Goal: Task Accomplishment & Management: Manage account settings

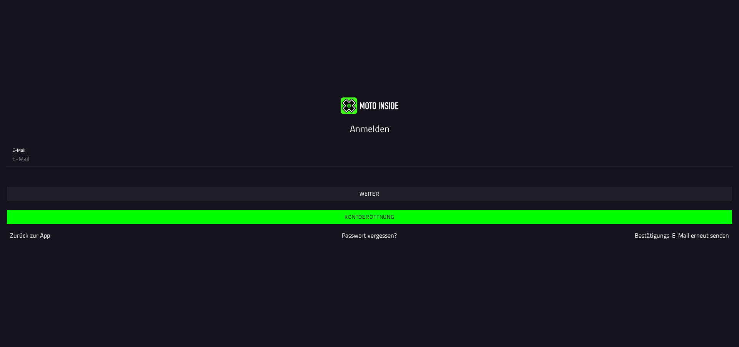
click at [370, 193] on font "Weiter" at bounding box center [370, 193] width 20 height 8
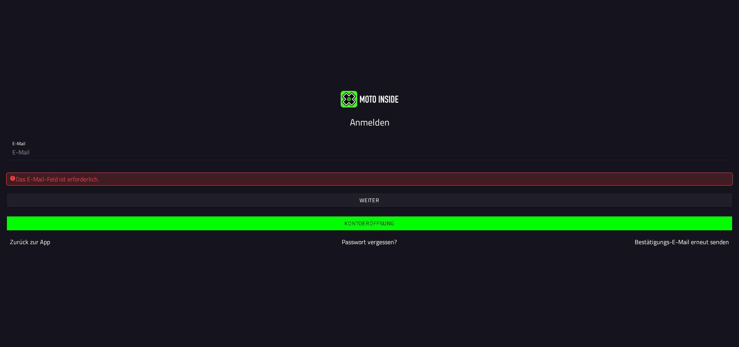
click at [102, 178] on div "Das E-Mail-Feld ist erforderlich." at bounding box center [370, 178] width 720 height 9
click at [22, 179] on font "Das E-Mail-Feld ist erforderlich." at bounding box center [57, 178] width 83 height 9
click at [23, 146] on input "email" at bounding box center [369, 151] width 715 height 15
click at [50, 153] on input "[EMAIL_ADDRESS][DOMAIN_NAME]" at bounding box center [369, 151] width 715 height 15
type input "[EMAIL_ADDRESS][DOMAIN_NAME]"
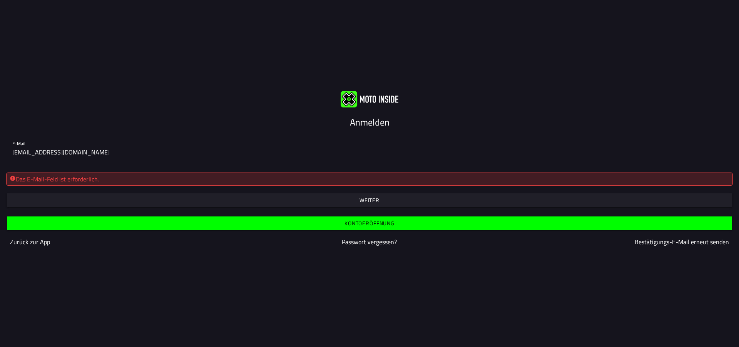
click at [98, 180] on font "Das E-Mail-Feld ist erforderlich." at bounding box center [57, 178] width 83 height 9
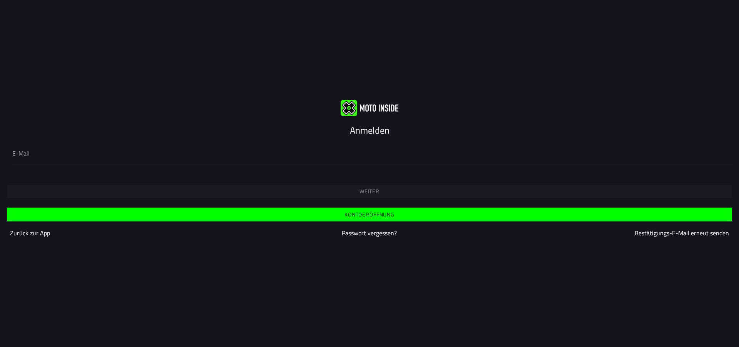
click at [364, 198] on div "Weiter" at bounding box center [369, 185] width 739 height 28
click at [366, 189] on div "Weiter" at bounding box center [369, 185] width 739 height 28
click at [23, 157] on input "email" at bounding box center [369, 153] width 715 height 9
click at [51, 154] on input "[EMAIL_ADDRESS][DOMAIN_NAME]" at bounding box center [369, 153] width 715 height 9
type input "[EMAIL_ADDRESS][DOMAIN_NAME]"
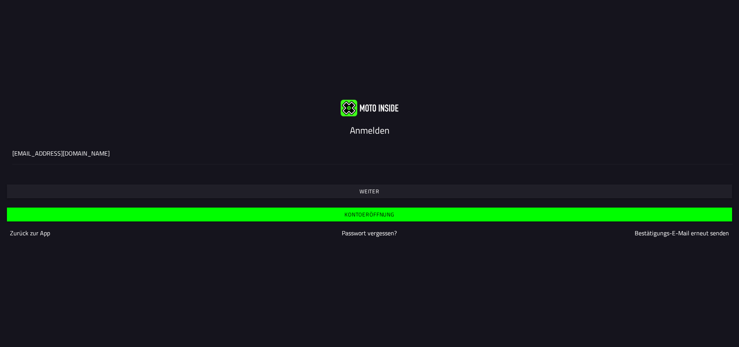
click at [369, 189] on font "Weiter" at bounding box center [370, 191] width 20 height 8
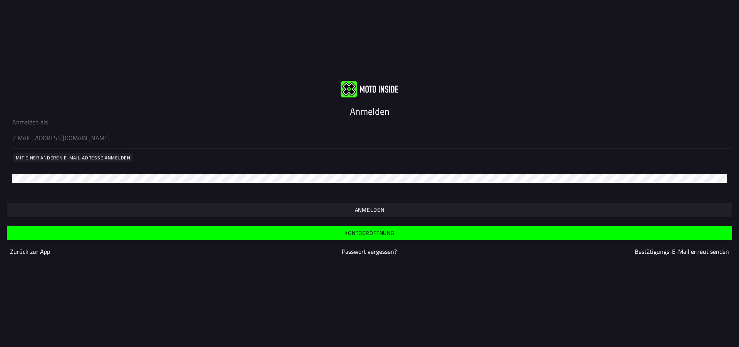
click at [366, 208] on font "Anmelden" at bounding box center [370, 210] width 30 height 8
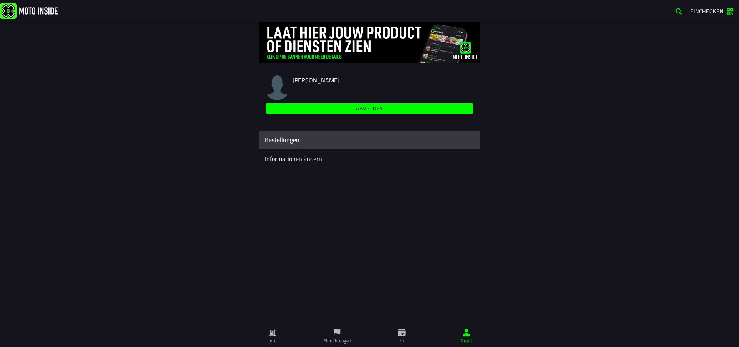
click at [281, 138] on font "Bestellungen" at bounding box center [282, 139] width 35 height 9
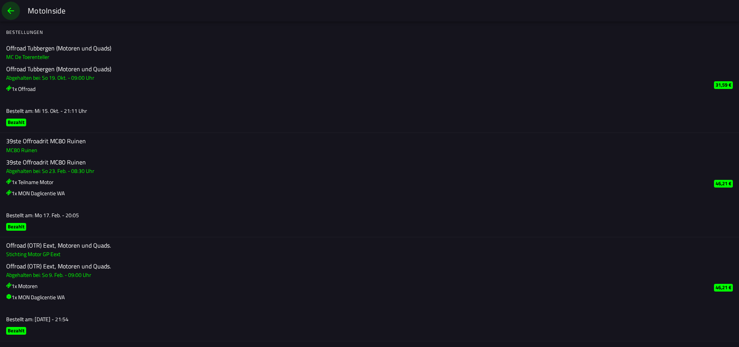
click at [11, 8] on span "zurück" at bounding box center [10, 11] width 9 height 18
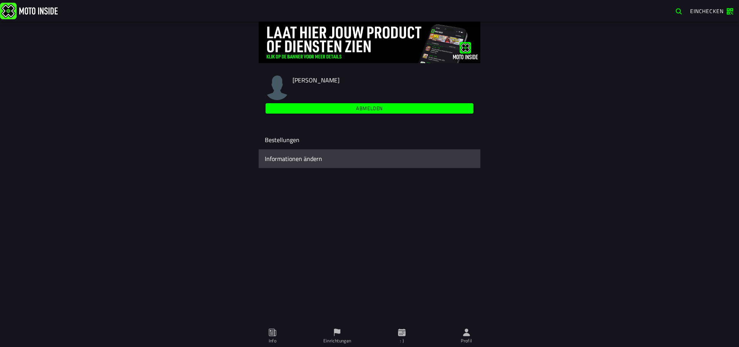
click at [291, 157] on font "Informationen ändern" at bounding box center [293, 158] width 57 height 9
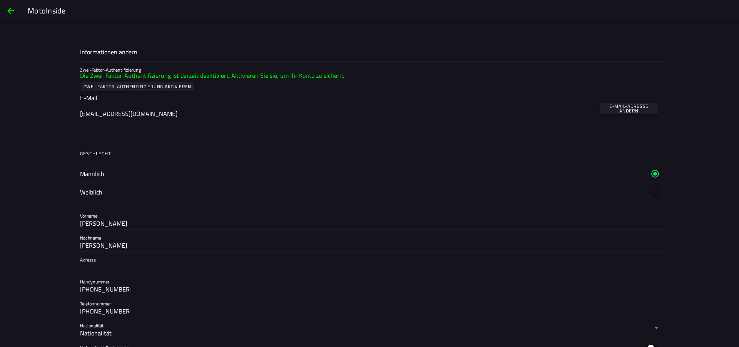
click at [140, 85] on font "Zwei-Faktor-Authentifizierung aktivieren" at bounding box center [138, 86] width 108 height 7
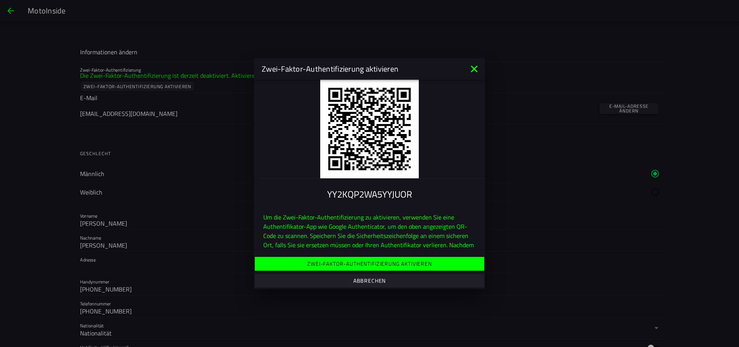
click at [365, 260] on font "Zwei-Faktor-Authentifizierung aktivieren" at bounding box center [369, 264] width 125 height 8
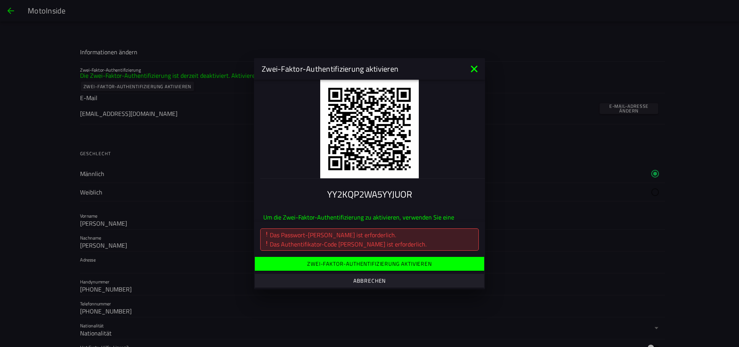
click at [540, 192] on ion-backdrop at bounding box center [369, 173] width 739 height 347
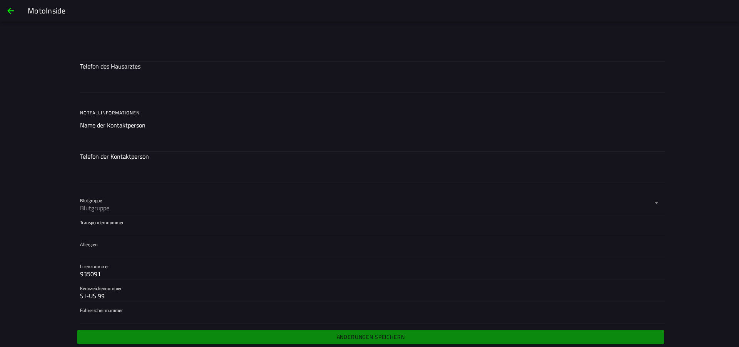
scroll to position [528, 0]
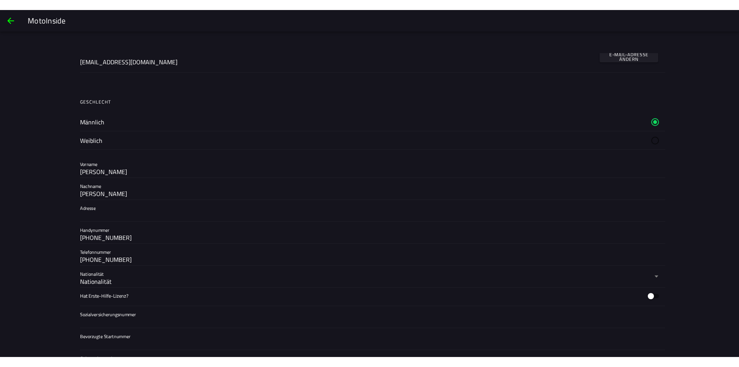
scroll to position [0, 0]
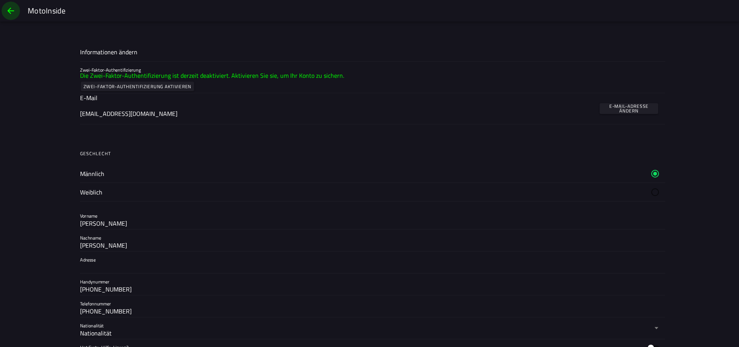
click at [10, 10] on span "zurück" at bounding box center [10, 11] width 9 height 18
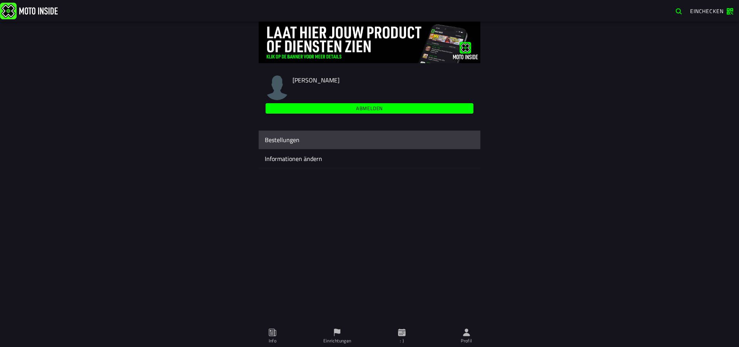
click at [280, 137] on font "Bestellungen" at bounding box center [282, 139] width 35 height 9
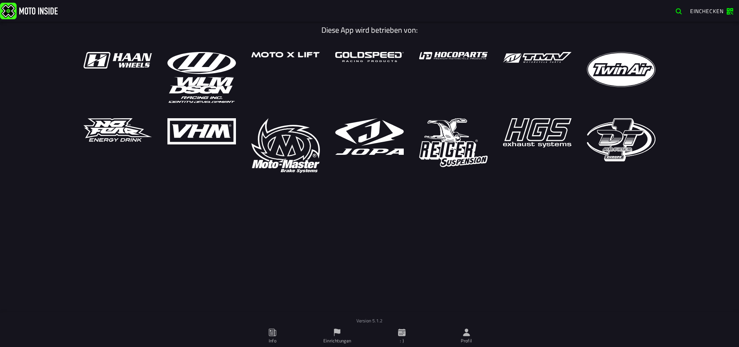
click at [709, 9] on font "Einchecken" at bounding box center [706, 11] width 33 height 8
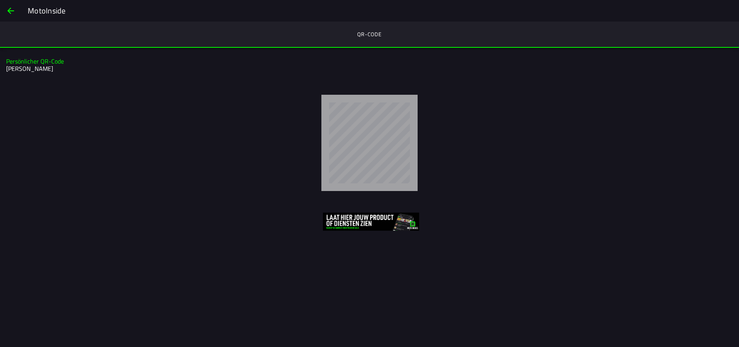
click at [358, 219] on img at bounding box center [371, 222] width 96 height 18
click at [11, 9] on span "zurück" at bounding box center [10, 11] width 9 height 18
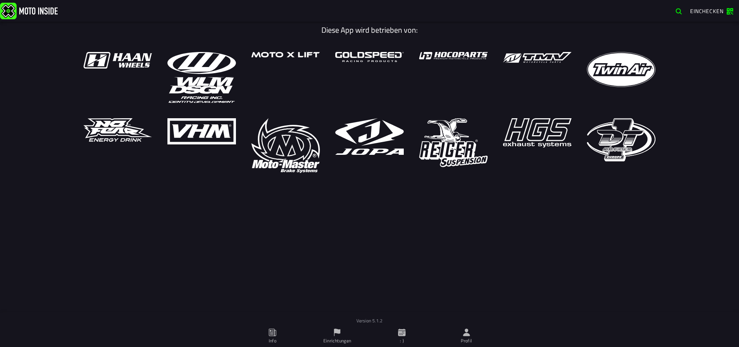
click at [703, 10] on font "Einchecken" at bounding box center [706, 11] width 33 height 8
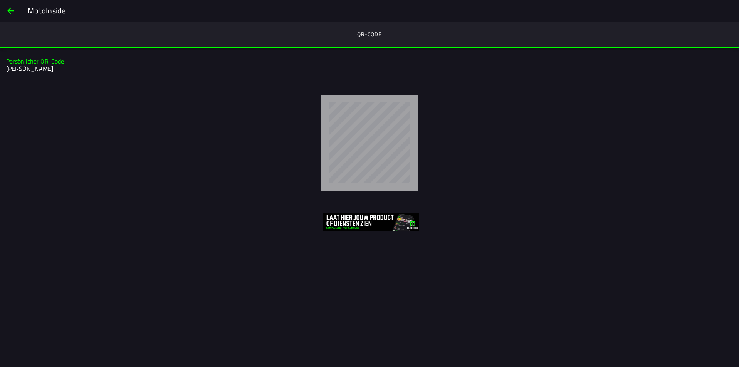
click at [10, 9] on span "zurück" at bounding box center [10, 11] width 9 height 18
